Goal: Information Seeking & Learning: Learn about a topic

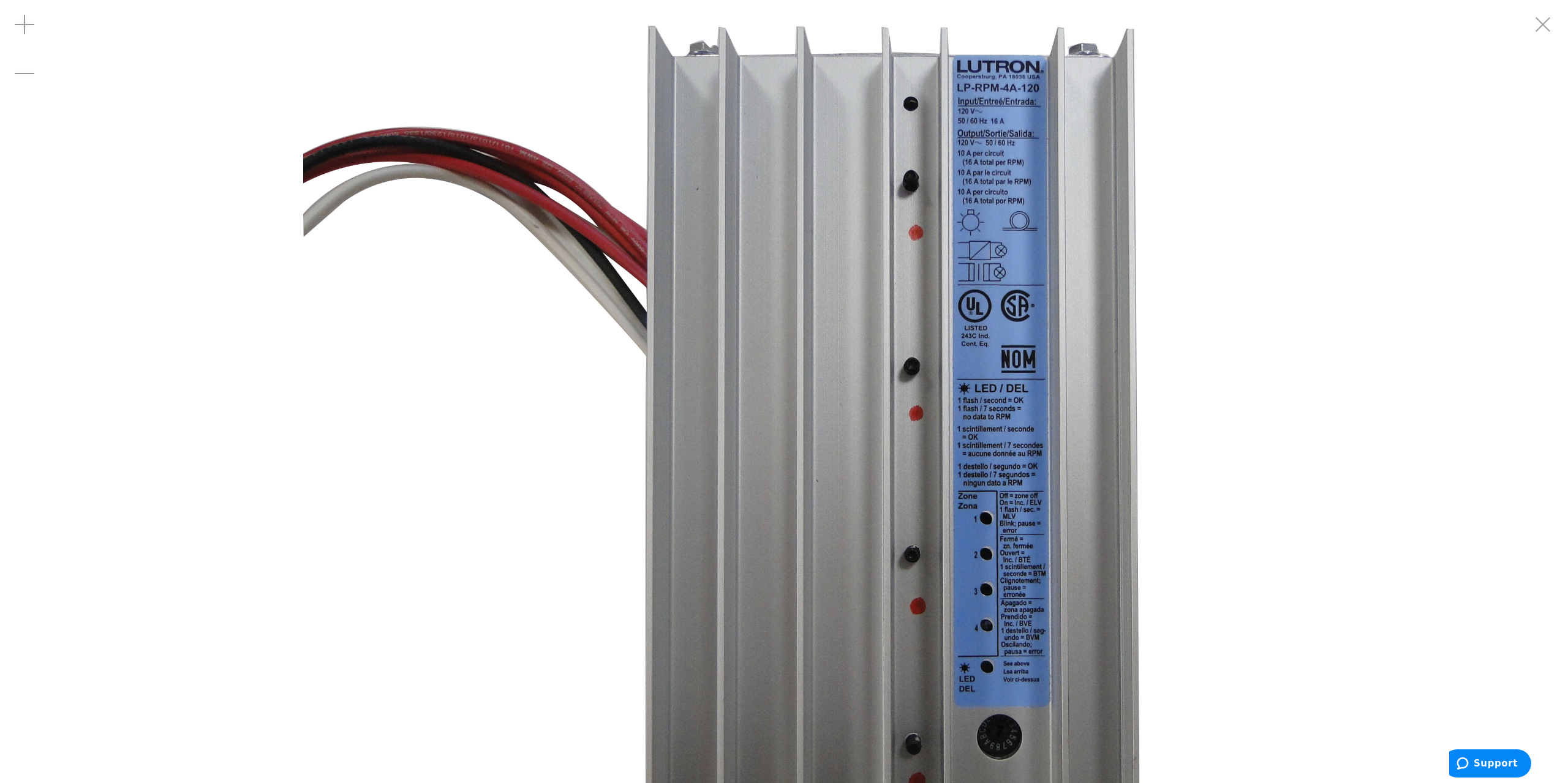
click at [606, 463] on img at bounding box center [783, 460] width 961 height 961
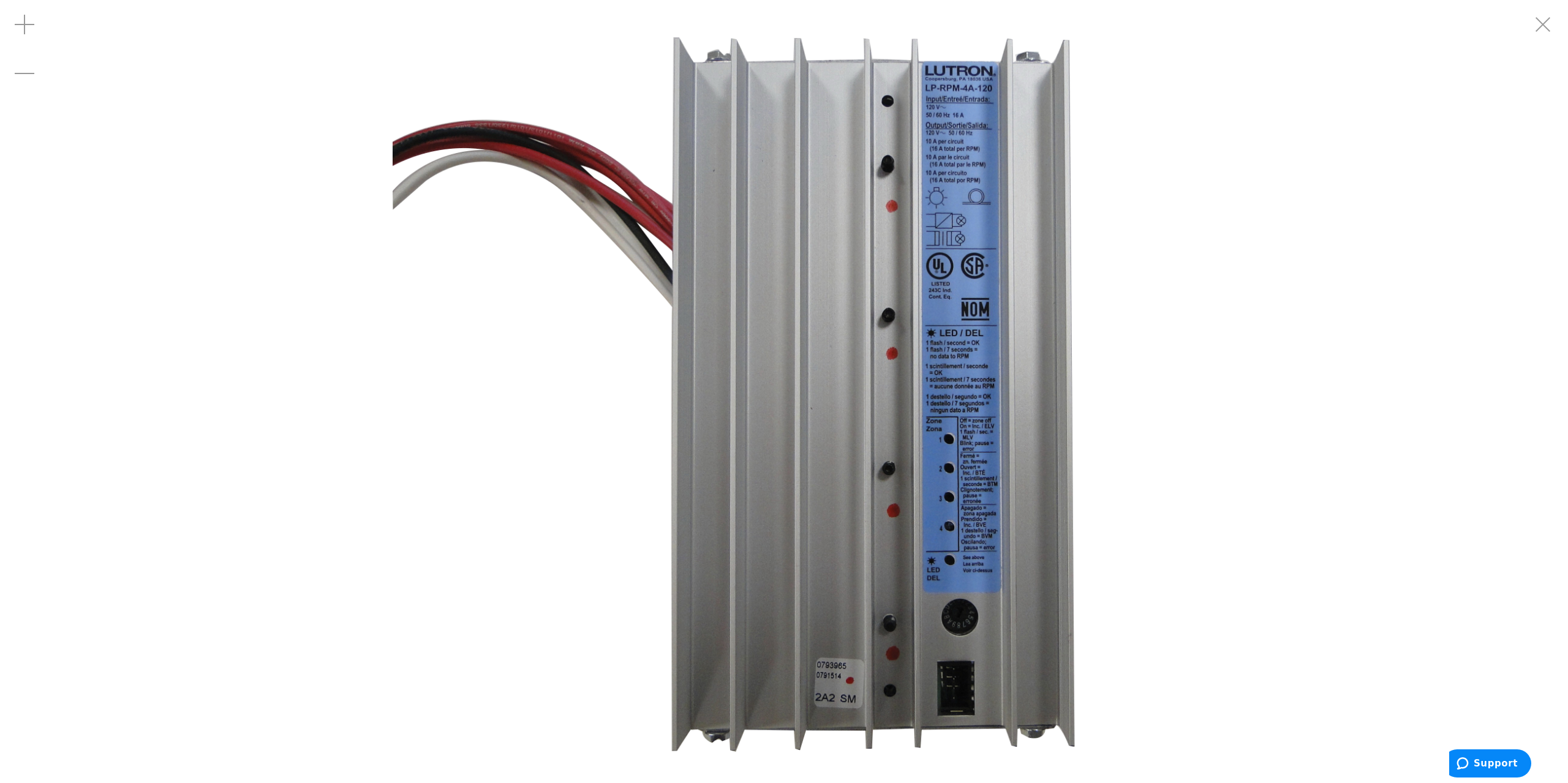
click at [1000, 392] on img at bounding box center [784, 391] width 783 height 783
click at [468, 288] on img at bounding box center [784, 391] width 783 height 783
click at [406, 221] on img at bounding box center [784, 391] width 783 height 783
click at [419, 215] on img at bounding box center [784, 391] width 783 height 783
click at [970, 512] on img at bounding box center [784, 391] width 783 height 783
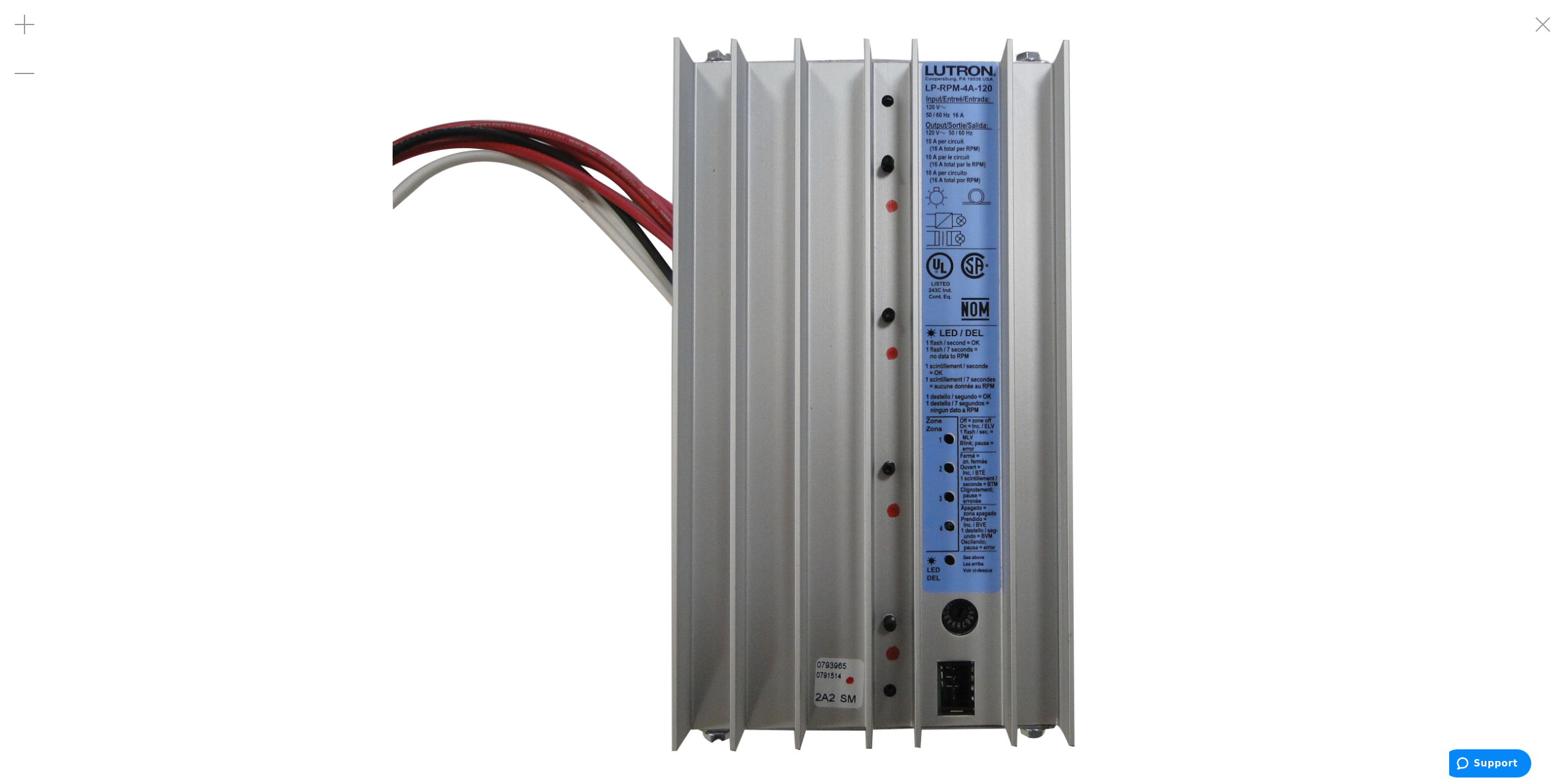
click at [960, 451] on img at bounding box center [784, 391] width 783 height 783
click at [593, 281] on img at bounding box center [784, 391] width 783 height 783
